Goal: Task Accomplishment & Management: Use online tool/utility

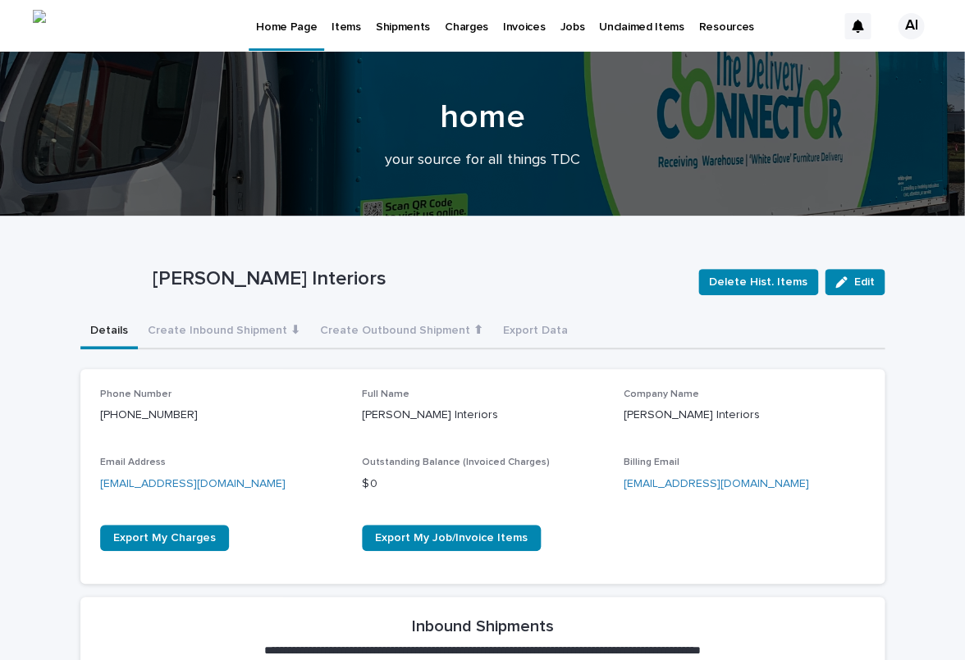
click at [575, 30] on p "Jobs" at bounding box center [571, 17] width 25 height 34
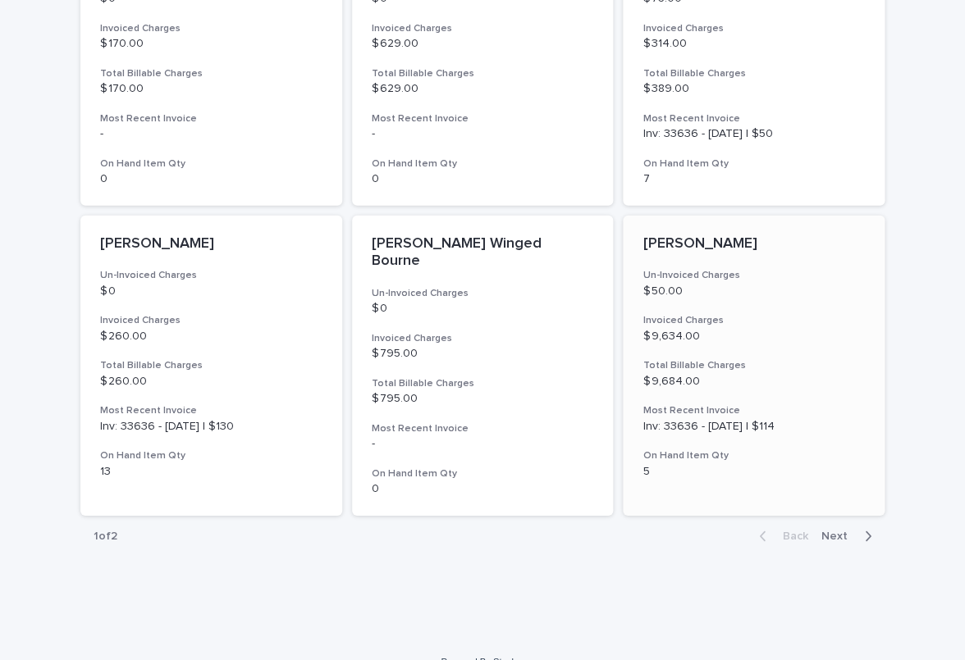
scroll to position [1159, 0]
click at [668, 236] on p "[PERSON_NAME]" at bounding box center [753, 245] width 222 height 18
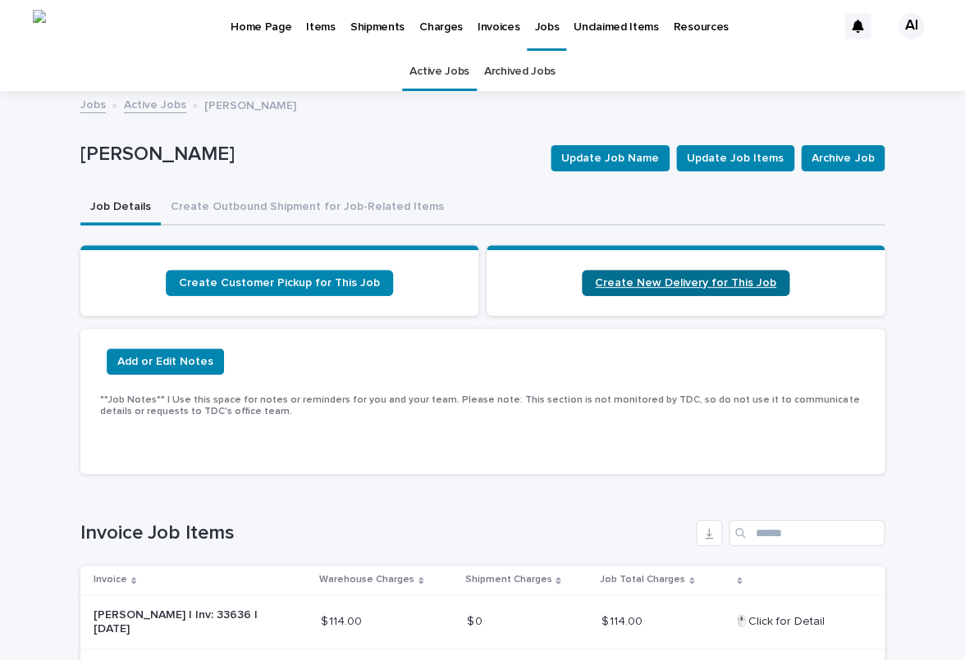
click at [696, 284] on span "Create New Delivery for This Job" at bounding box center [685, 282] width 181 height 11
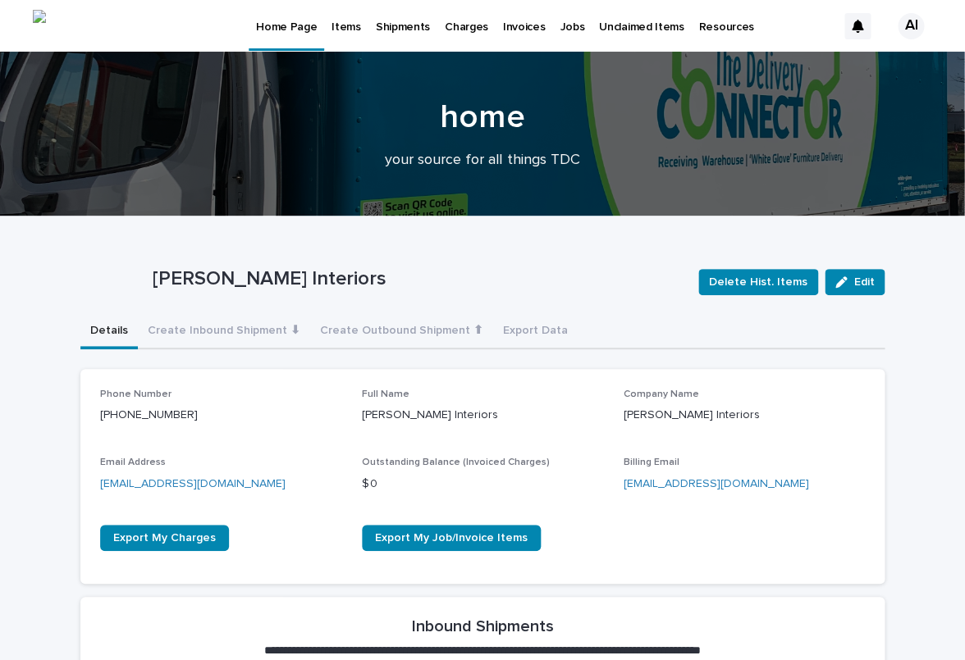
click at [572, 28] on p "Jobs" at bounding box center [571, 17] width 25 height 34
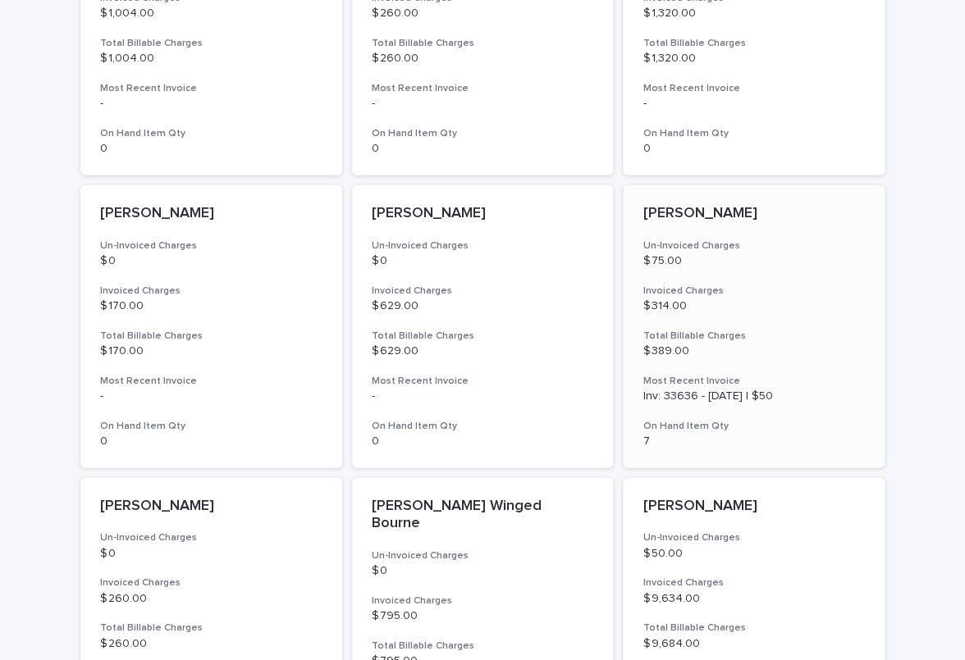
scroll to position [896, 0]
click at [683, 217] on p "[PERSON_NAME]" at bounding box center [753, 216] width 222 height 18
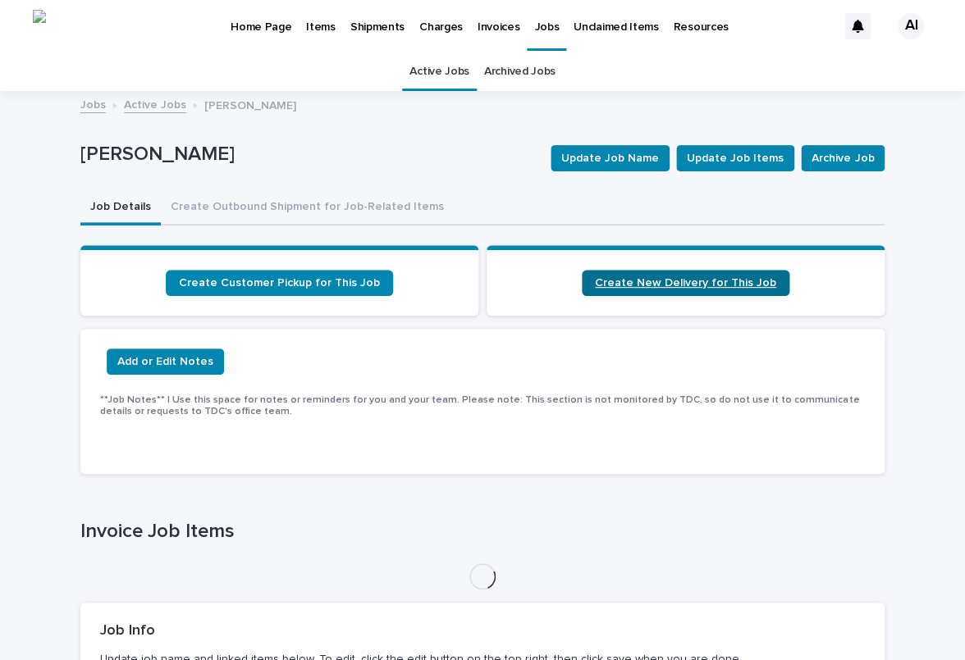
click at [686, 282] on span "Create New Delivery for This Job" at bounding box center [685, 282] width 181 height 11
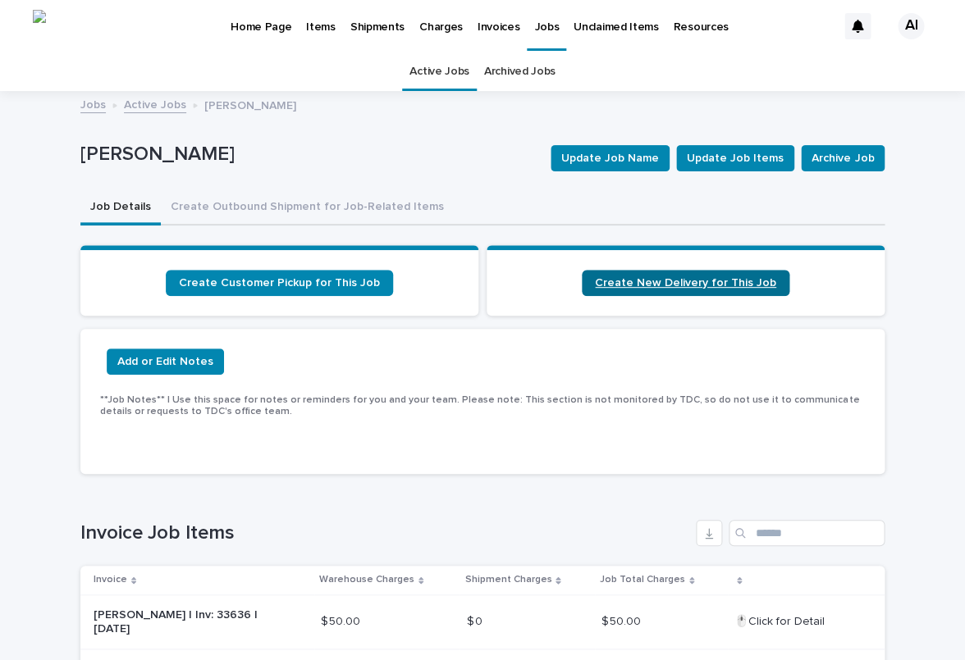
click at [674, 289] on link "Create New Delivery for This Job" at bounding box center [686, 283] width 208 height 26
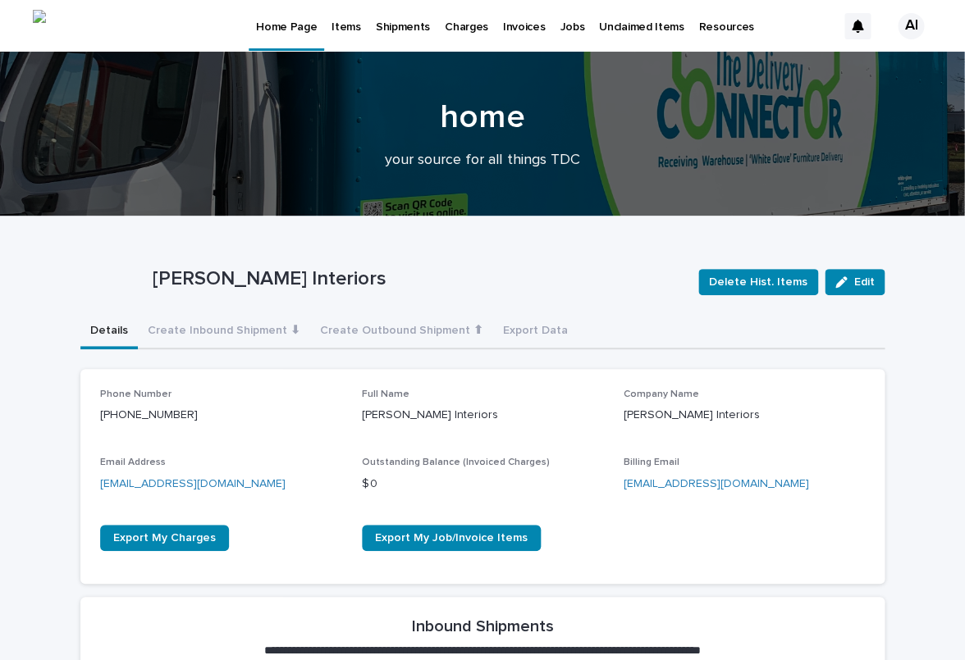
click at [574, 26] on p "Jobs" at bounding box center [571, 17] width 25 height 34
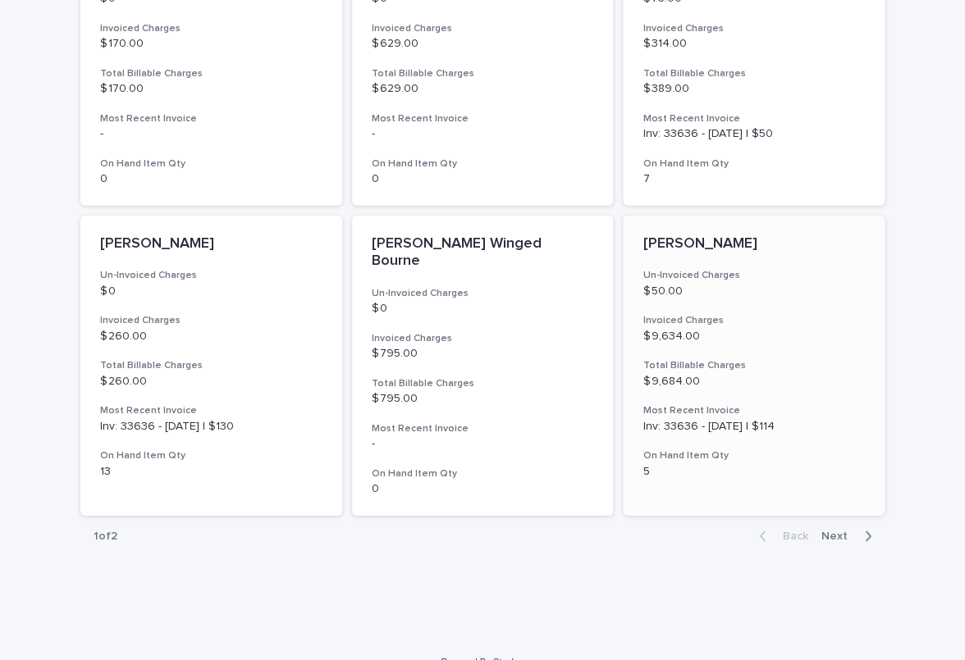
scroll to position [1159, 0]
click at [664, 240] on p "[PERSON_NAME]" at bounding box center [753, 245] width 222 height 18
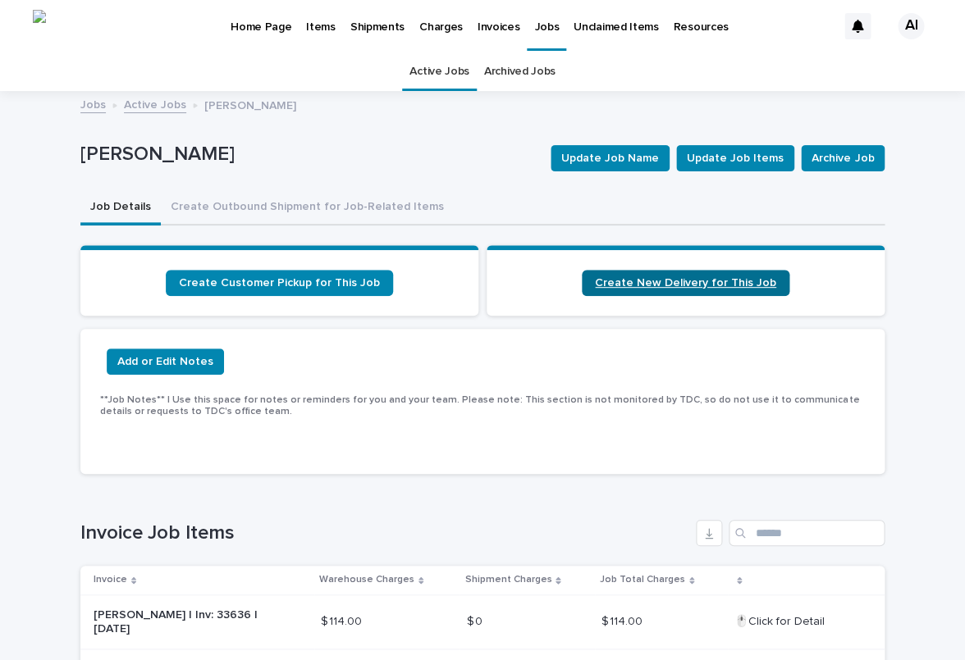
click at [675, 285] on link "Create New Delivery for This Job" at bounding box center [686, 283] width 208 height 26
